Goal: Information Seeking & Learning: Check status

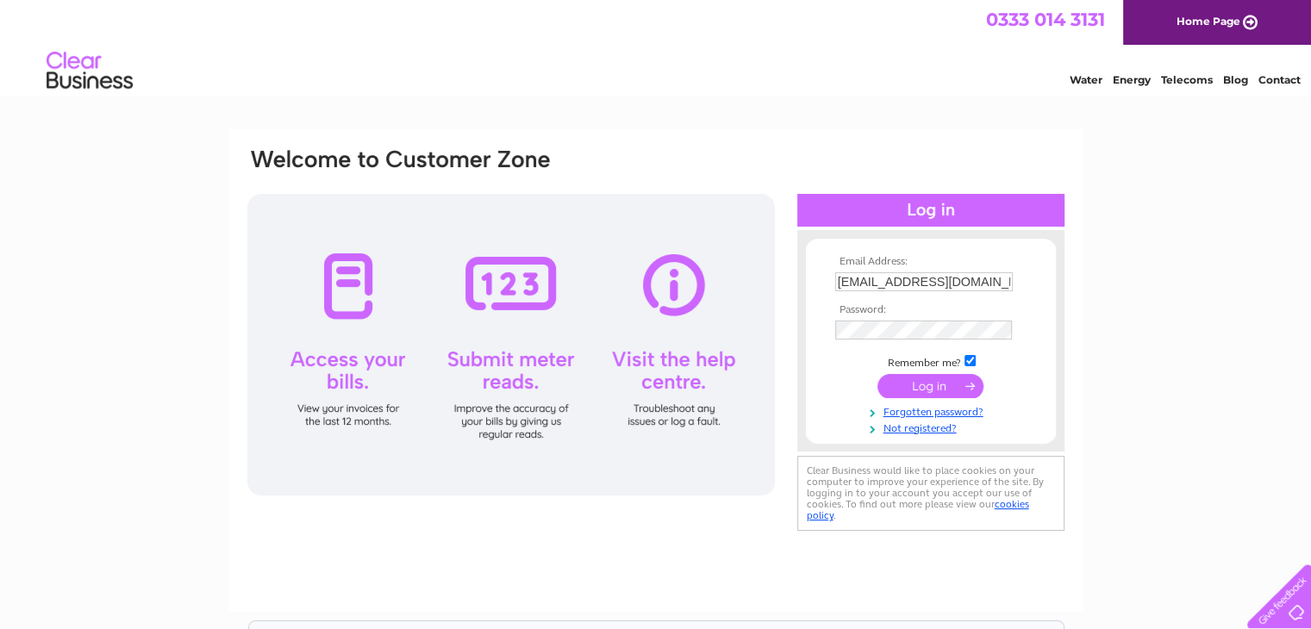
click at [951, 388] on input "submit" at bounding box center [930, 386] width 106 height 24
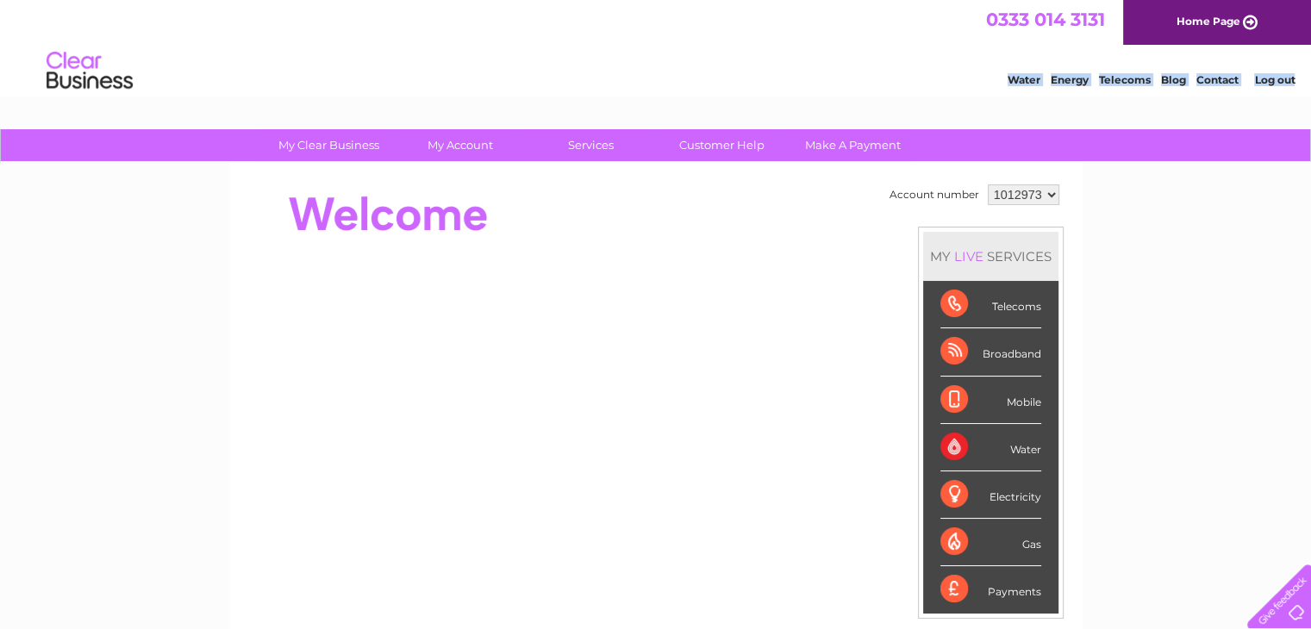
drag, startPoint x: 645, startPoint y: 118, endPoint x: 567, endPoint y: 28, distance: 119.2
click at [567, 28] on html "0333 014 3131 Home Page Water Energy Telecoms Blog Contact Log out" at bounding box center [655, 50] width 1311 height 101
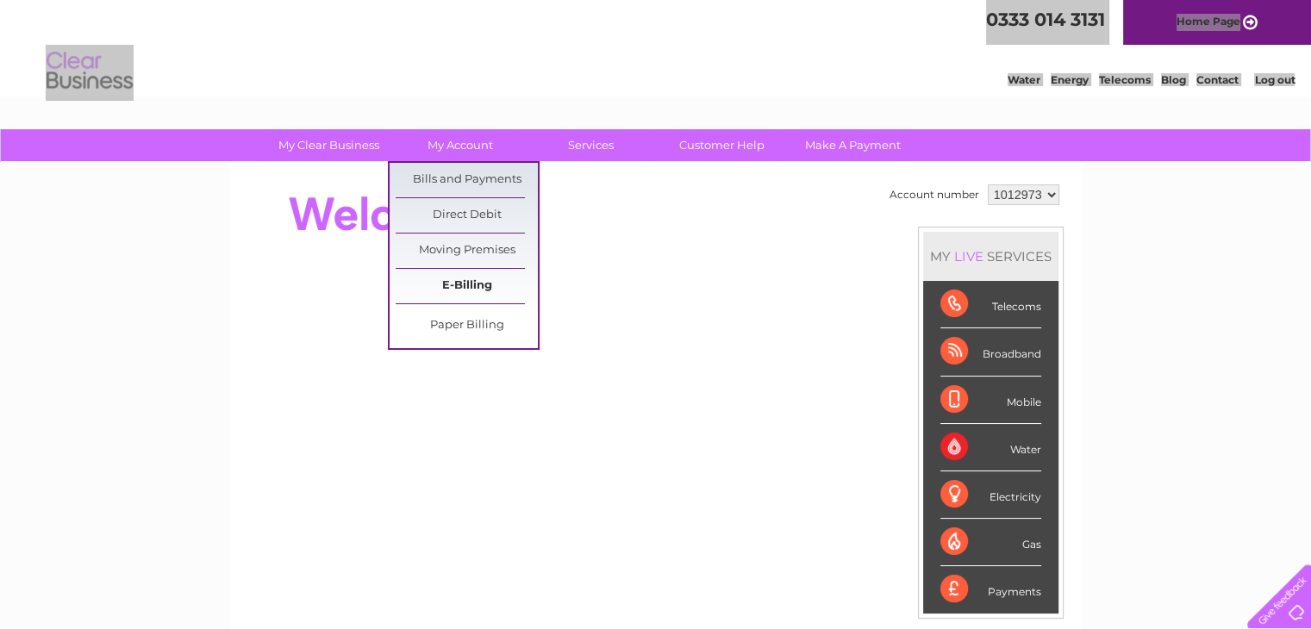
click at [459, 283] on link "E-Billing" at bounding box center [467, 286] width 142 height 34
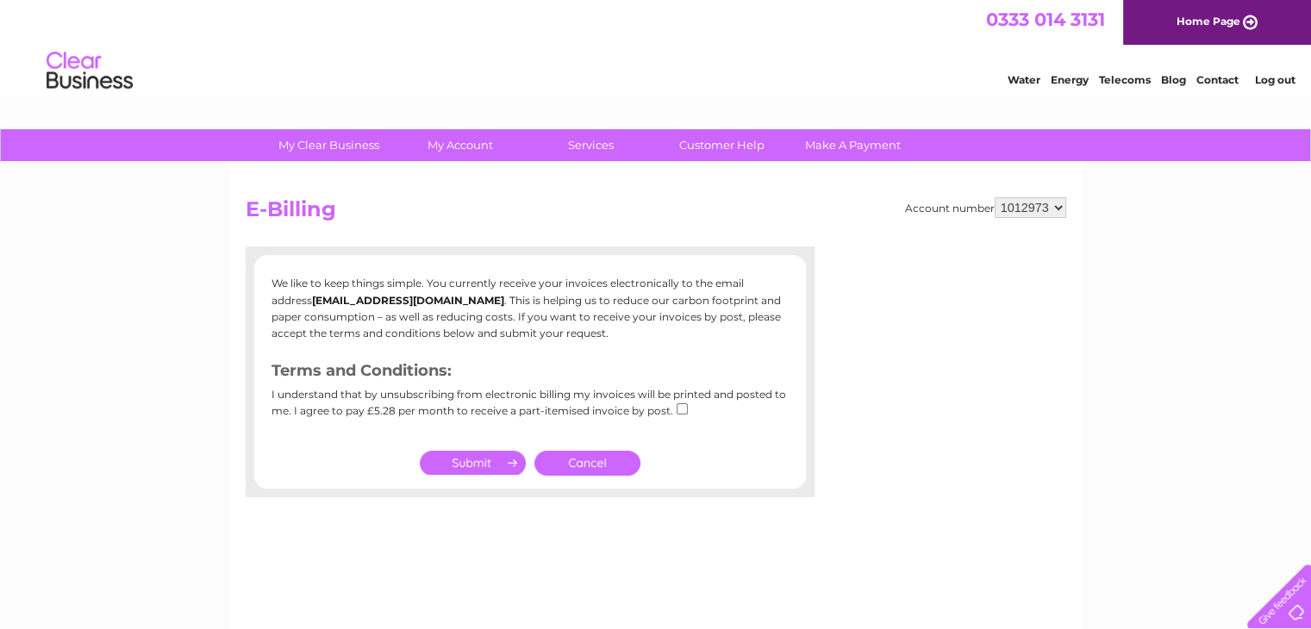
click at [580, 456] on link "Cancel" at bounding box center [587, 463] width 106 height 25
click at [586, 480] on div at bounding box center [530, 488] width 569 height 17
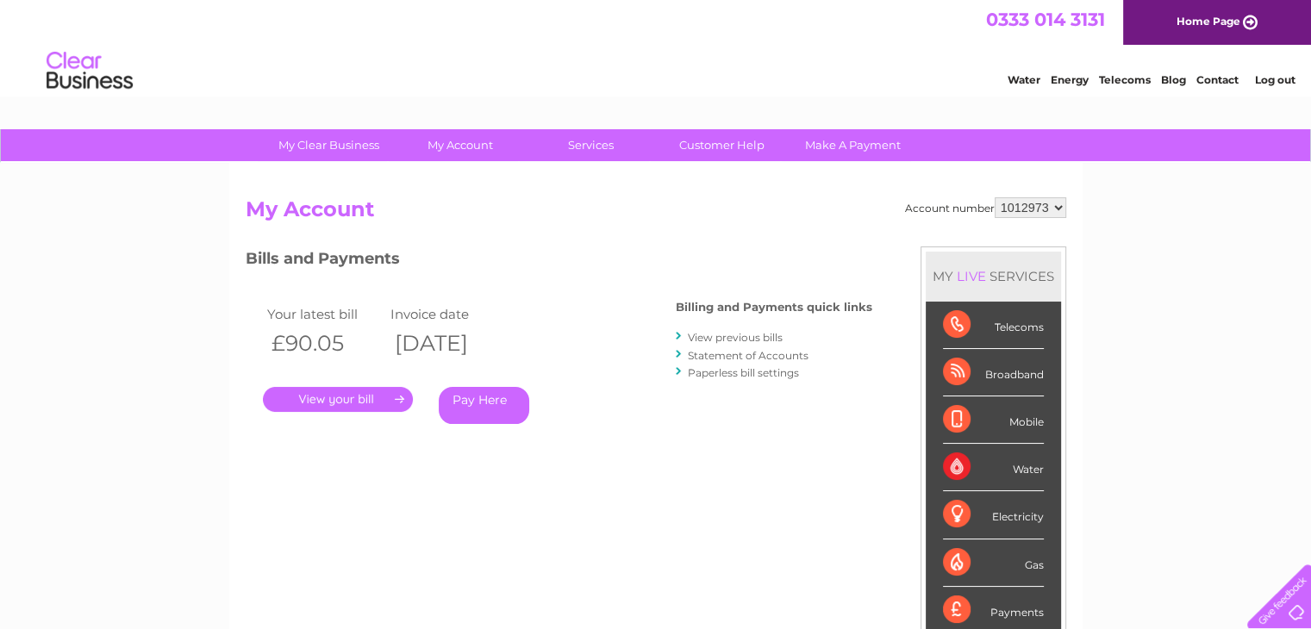
click at [341, 404] on link "." at bounding box center [338, 399] width 150 height 25
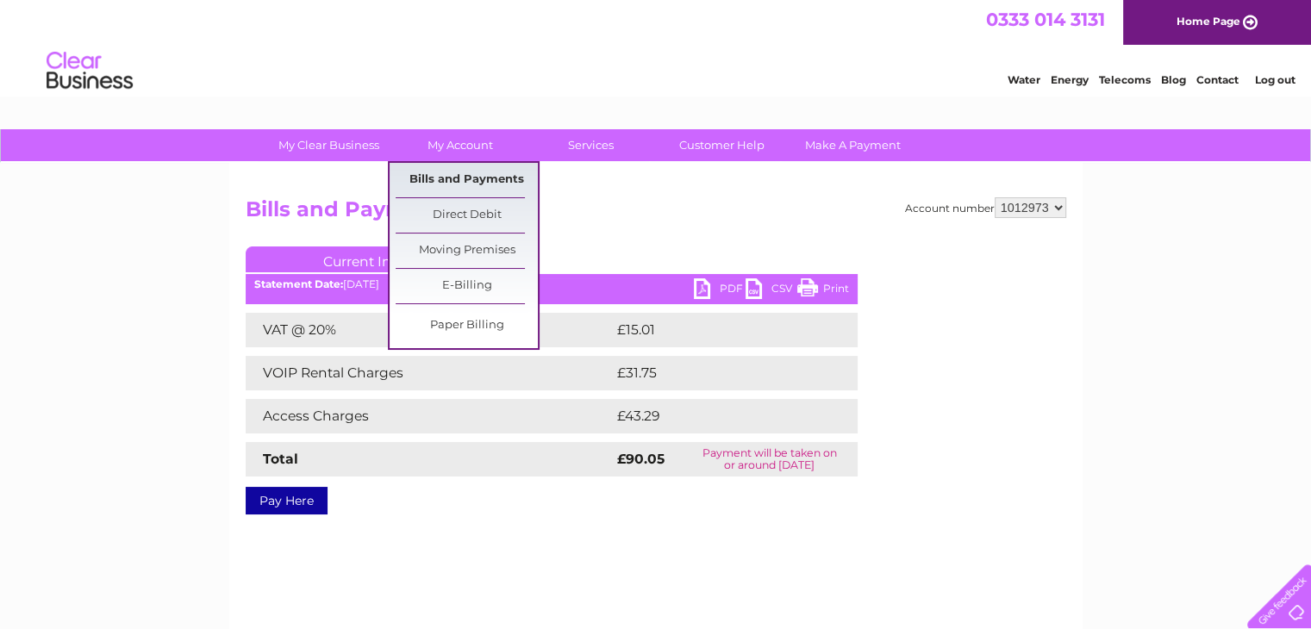
click at [469, 178] on link "Bills and Payments" at bounding box center [467, 180] width 142 height 34
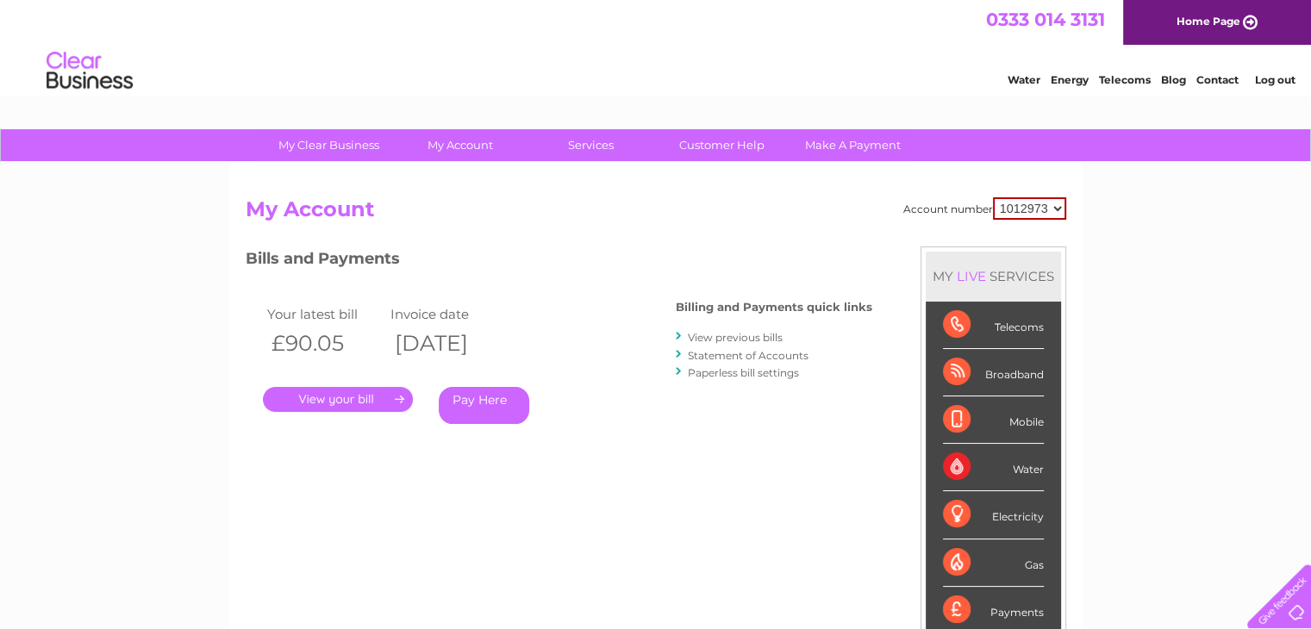
click at [741, 335] on link "View previous bills" at bounding box center [735, 337] width 95 height 13
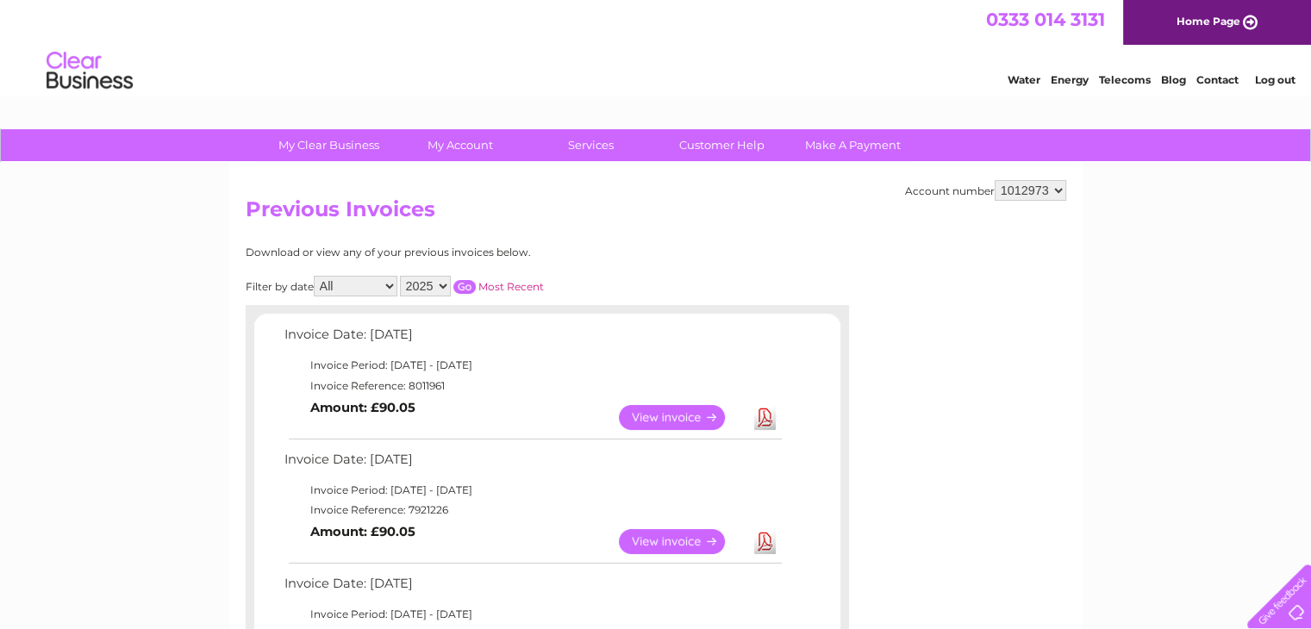
click at [669, 539] on link "View" at bounding box center [682, 541] width 127 height 25
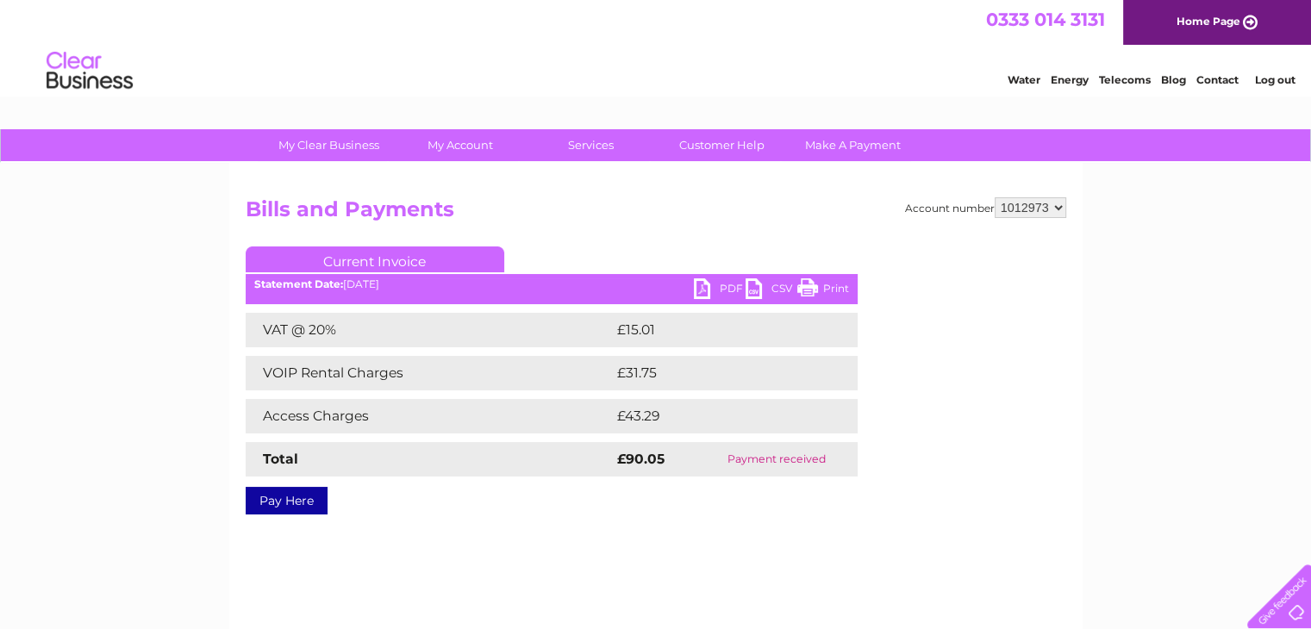
click at [827, 288] on link "Print" at bounding box center [823, 290] width 52 height 25
